Goal: Transaction & Acquisition: Purchase product/service

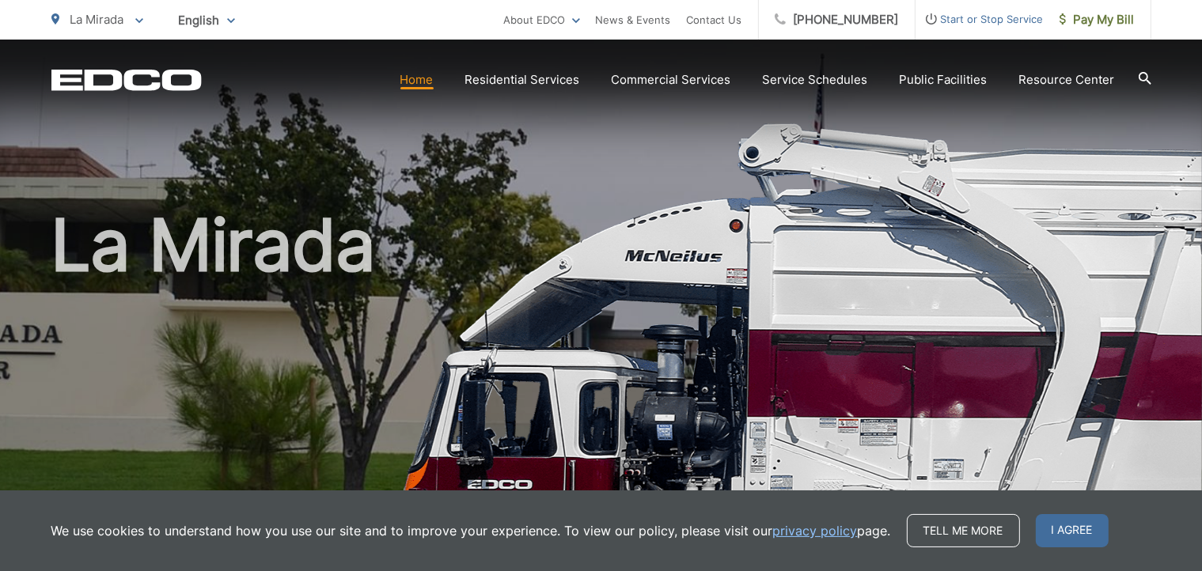
click at [416, 79] on link "Home" at bounding box center [416, 79] width 33 height 19
click at [1067, 31] on link "Pay My Bill" at bounding box center [1098, 20] width 108 height 40
